Goal: Task Accomplishment & Management: Manage account settings

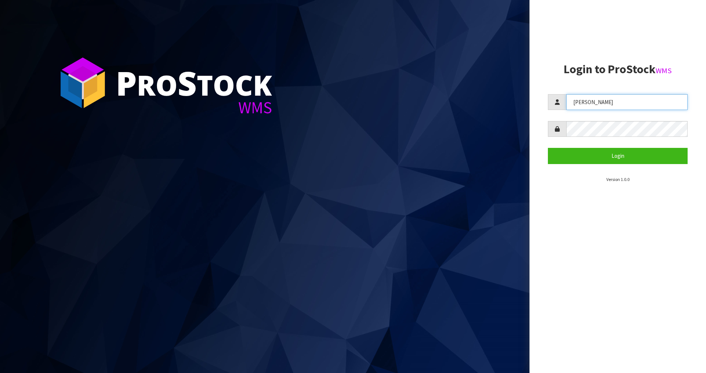
click at [599, 100] on input "[PERSON_NAME]" at bounding box center [626, 102] width 121 height 16
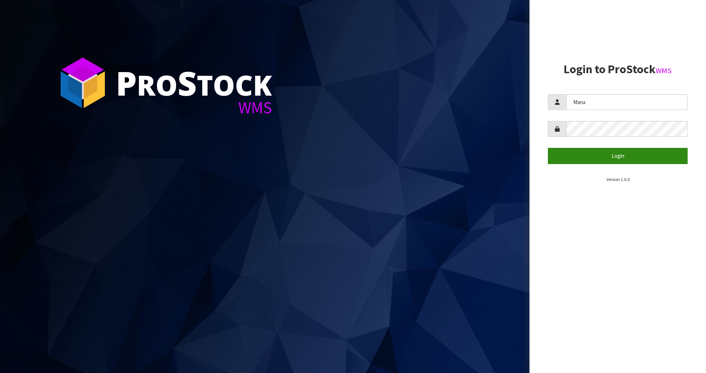
type input "Mana"
click at [603, 148] on button "Login" at bounding box center [618, 156] width 140 height 16
